Goal: Information Seeking & Learning: Learn about a topic

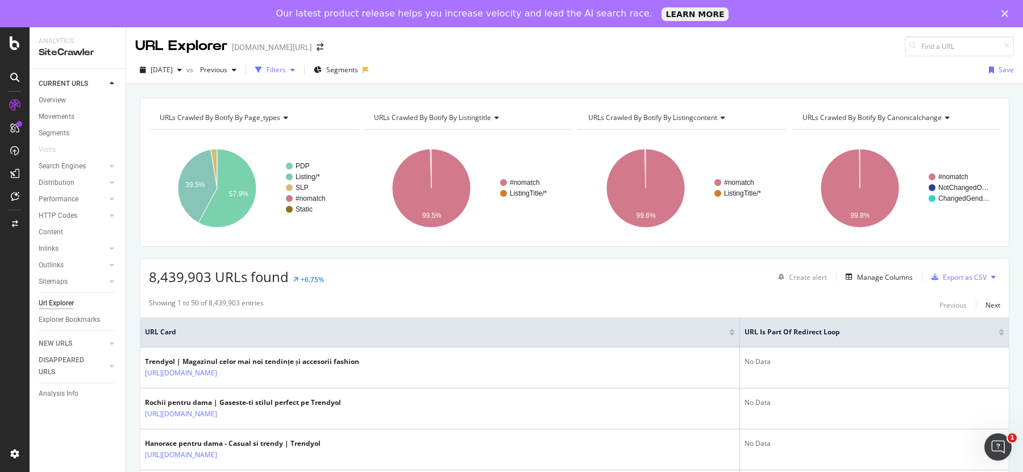
click at [286, 68] on div "Filters" at bounding box center [276, 70] width 19 height 10
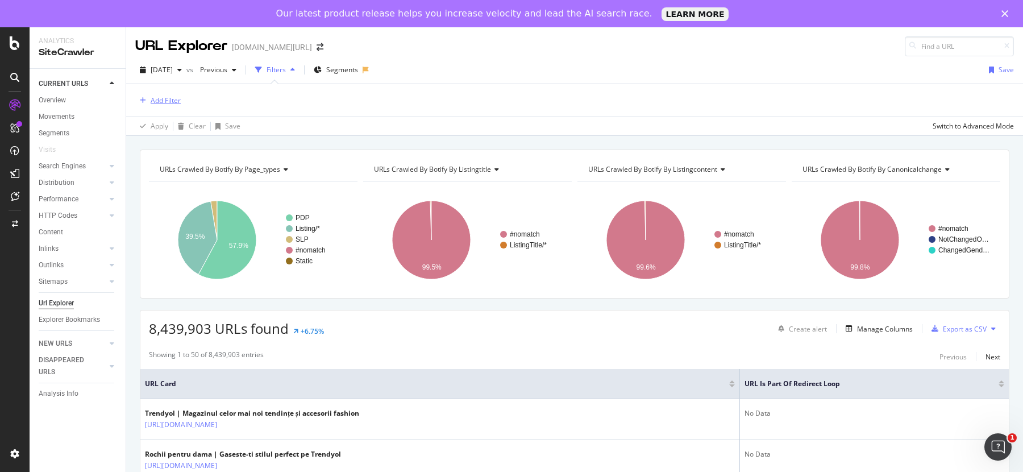
click at [173, 101] on div "Add Filter" at bounding box center [166, 101] width 30 height 10
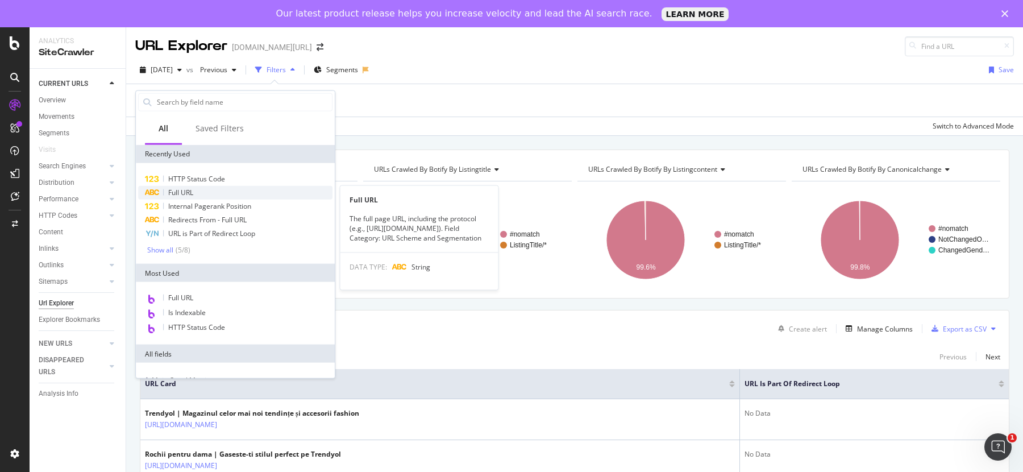
click at [190, 188] on span "Full URL" at bounding box center [180, 193] width 25 height 10
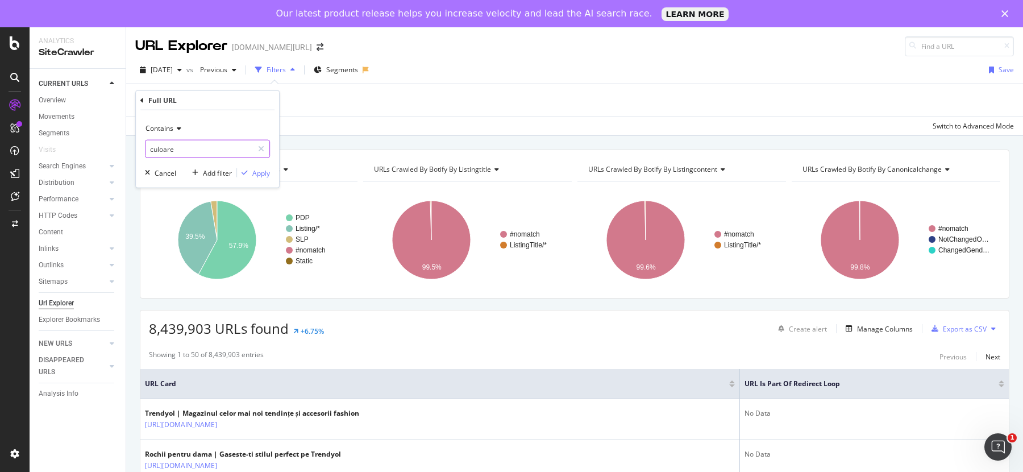
drag, startPoint x: 183, startPoint y: 149, endPoint x: 150, endPoint y: 148, distance: 32.4
click at [150, 149] on input "culoare" at bounding box center [199, 149] width 107 height 18
click at [186, 152] on input "culoare" at bounding box center [199, 149] width 107 height 18
type input "c"
type input "channel"
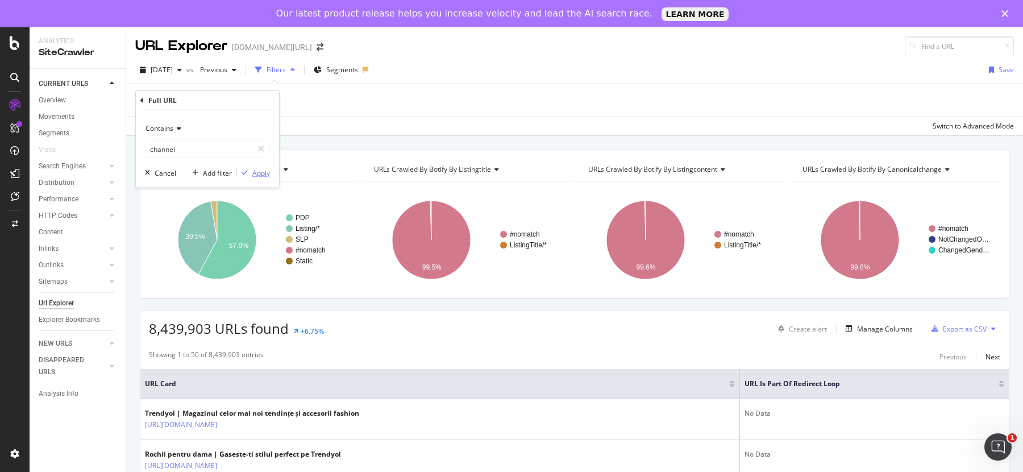
click at [259, 173] on div "Apply" at bounding box center [261, 173] width 18 height 10
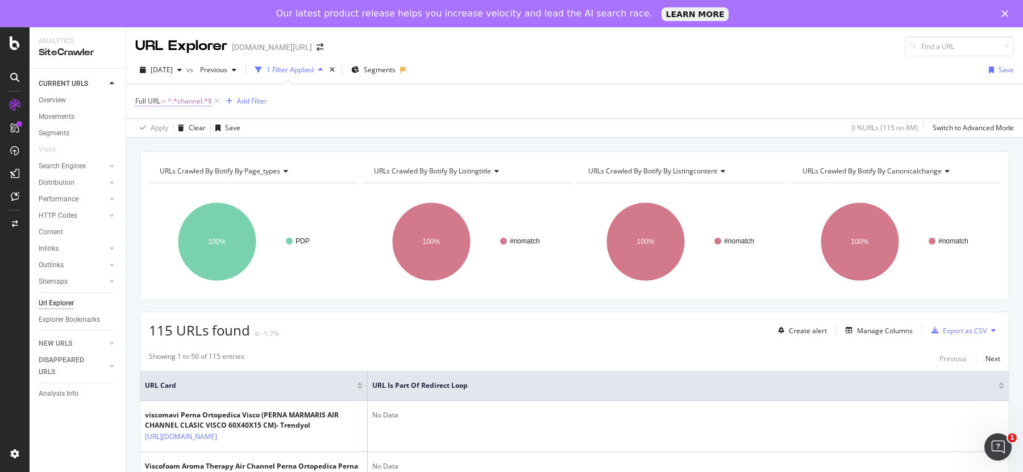
click at [188, 102] on span "^.*channel.*$" at bounding box center [190, 101] width 44 height 16
click at [192, 145] on input "channel" at bounding box center [199, 147] width 107 height 18
click at [193, 142] on input "channel" at bounding box center [199, 147] width 107 height 18
click at [199, 143] on input "channel" at bounding box center [199, 147] width 107 height 18
type input "channelid"
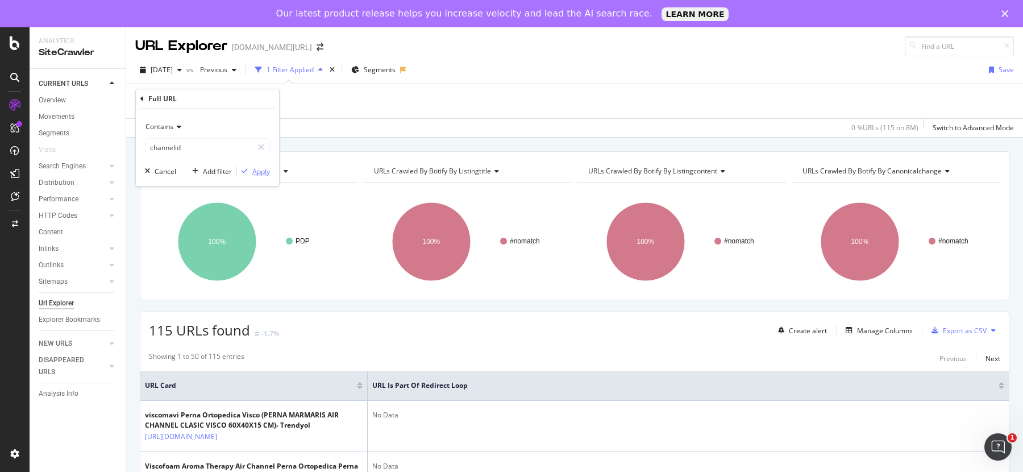
click at [259, 167] on div "Apply" at bounding box center [261, 172] width 18 height 10
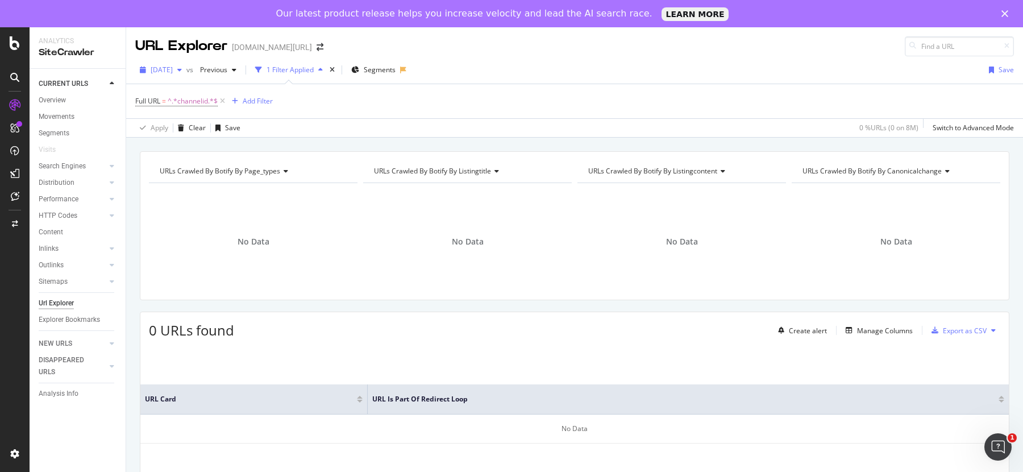
click at [173, 72] on span "2025 Jul. 8th" at bounding box center [162, 70] width 22 height 10
click at [188, 128] on div "2024 Nov. 13th" at bounding box center [182, 131] width 61 height 10
click at [172, 71] on span "[DATE]" at bounding box center [162, 70] width 22 height 10
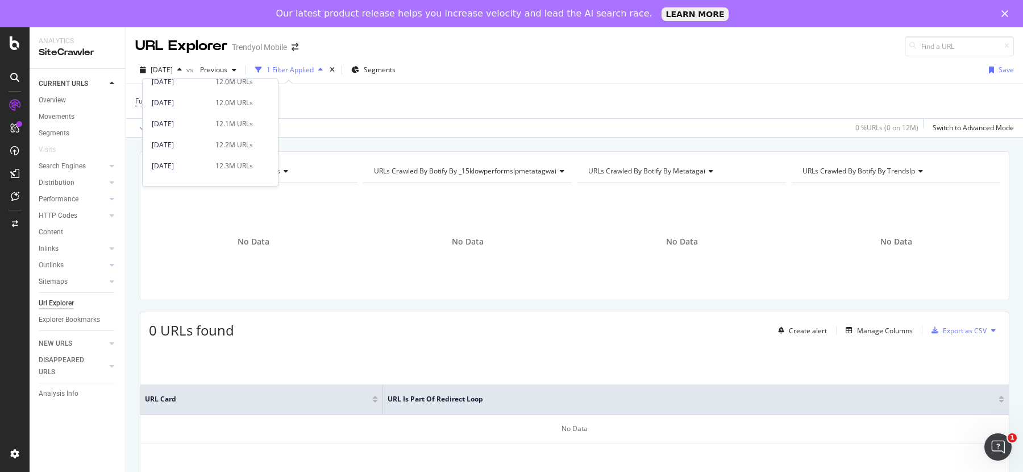
scroll to position [264, 0]
click at [183, 140] on div "[DATE]" at bounding box center [180, 140] width 57 height 10
click at [223, 99] on icon at bounding box center [223, 101] width 10 height 11
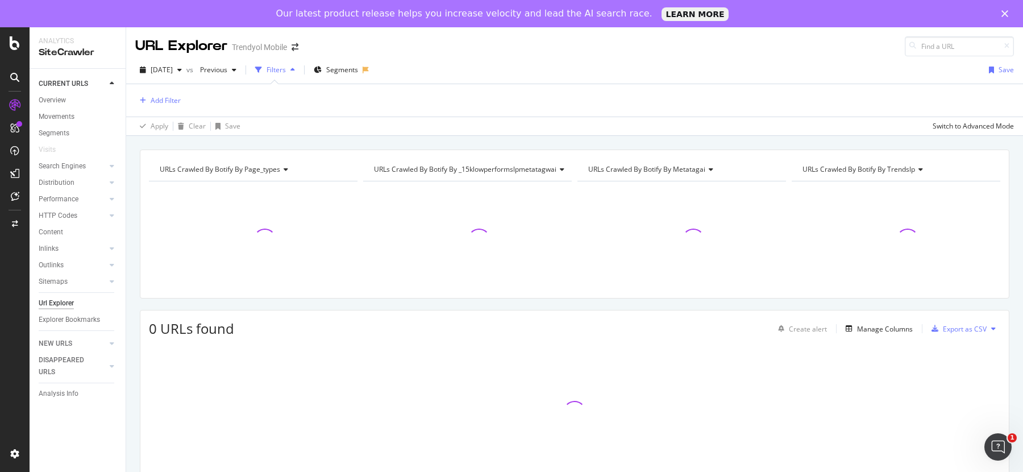
scroll to position [19, 0]
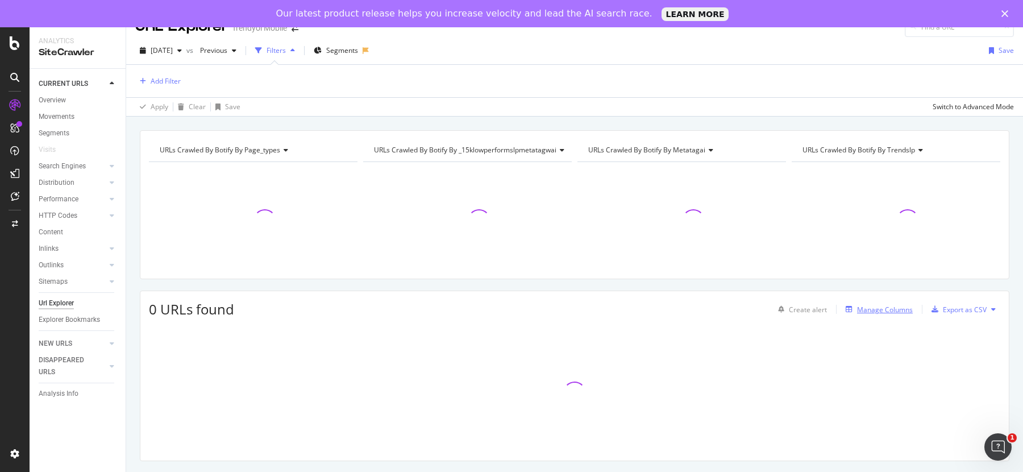
click at [870, 305] on div "Manage Columns" at bounding box center [885, 310] width 56 height 10
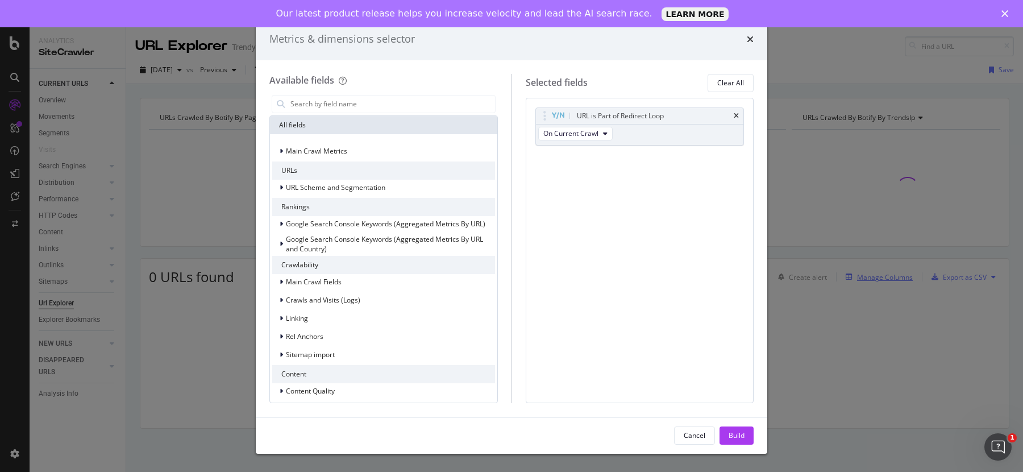
scroll to position [0, 0]
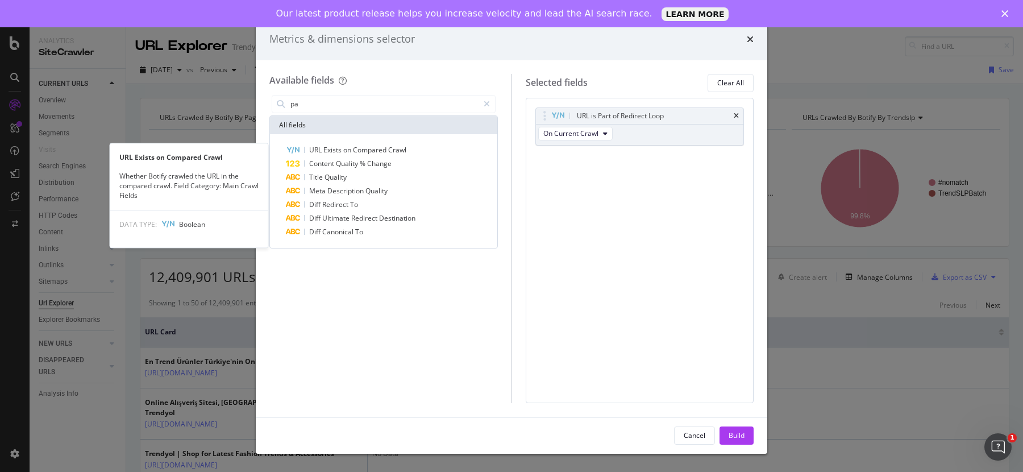
type input "p"
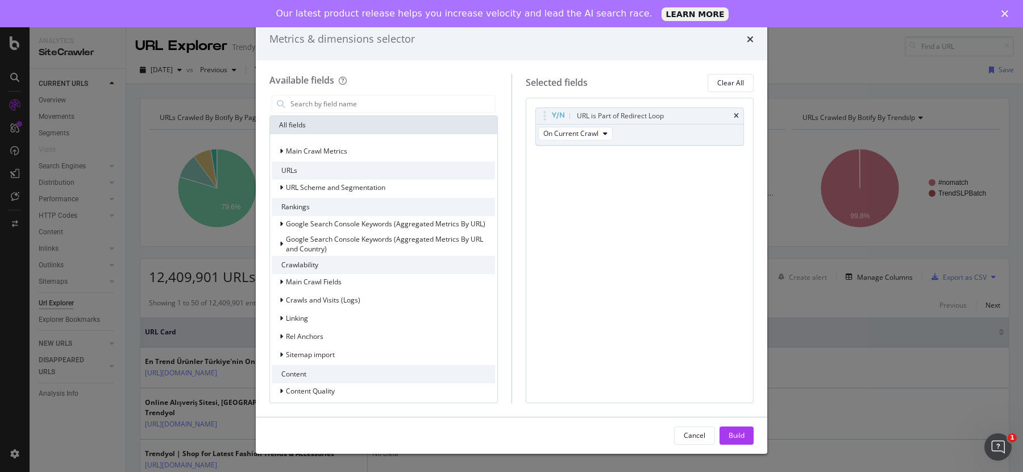
click at [744, 40] on div "Metrics & dimensions selector" at bounding box center [512, 39] width 484 height 15
click at [748, 39] on icon "times" at bounding box center [750, 39] width 7 height 9
